Goal: Information Seeking & Learning: Learn about a topic

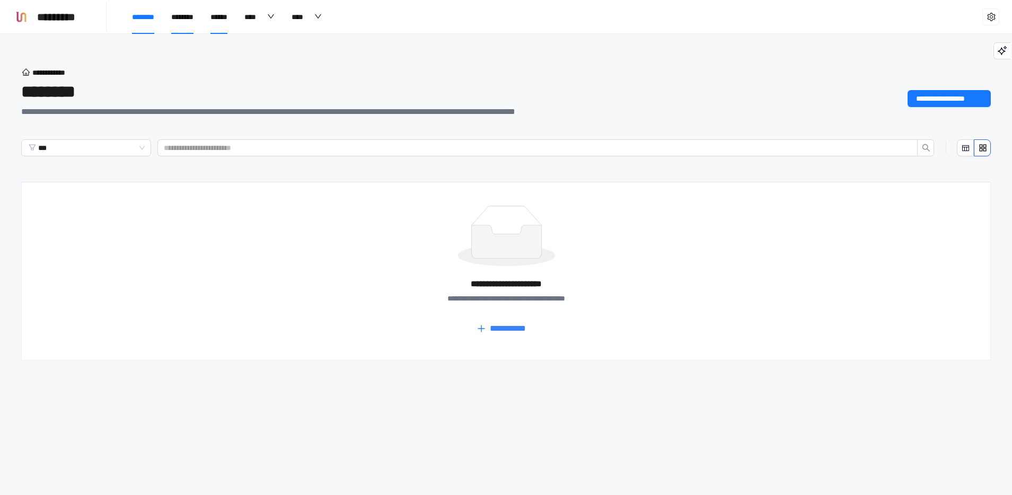
click at [226, 17] on span "******" at bounding box center [218, 16] width 17 height 7
